Goal: Task Accomplishment & Management: Manage account settings

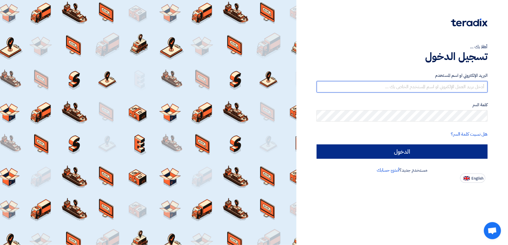
type input "[EMAIL_ADDRESS][DOMAIN_NAME]"
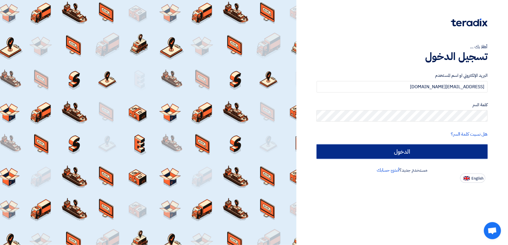
click at [354, 149] on input "الدخول" at bounding box center [402, 152] width 171 height 14
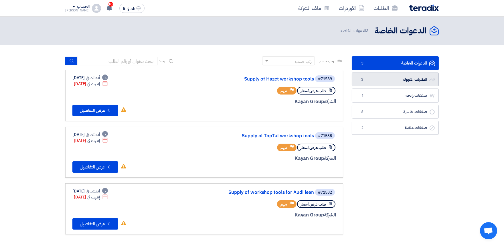
click at [390, 78] on link "الطلبات المقبولة الطلبات المقبولة 3" at bounding box center [395, 80] width 87 height 14
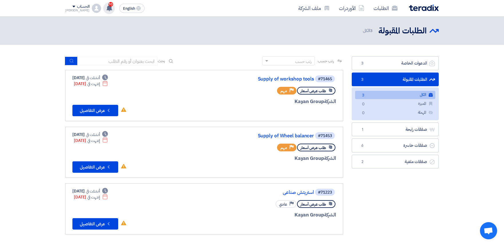
click at [108, 3] on span "10" at bounding box center [110, 4] width 5 height 5
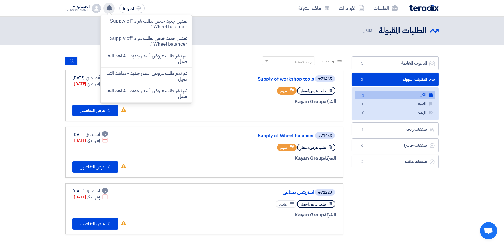
click at [103, 3] on div "تعديل جديد خاص بطلب شراء "Supply of Wheel balancer ". تعديل جديد خاص بطلب شراء …" at bounding box center [108, 8] width 11 height 11
